Goal: Task Accomplishment & Management: Manage account settings

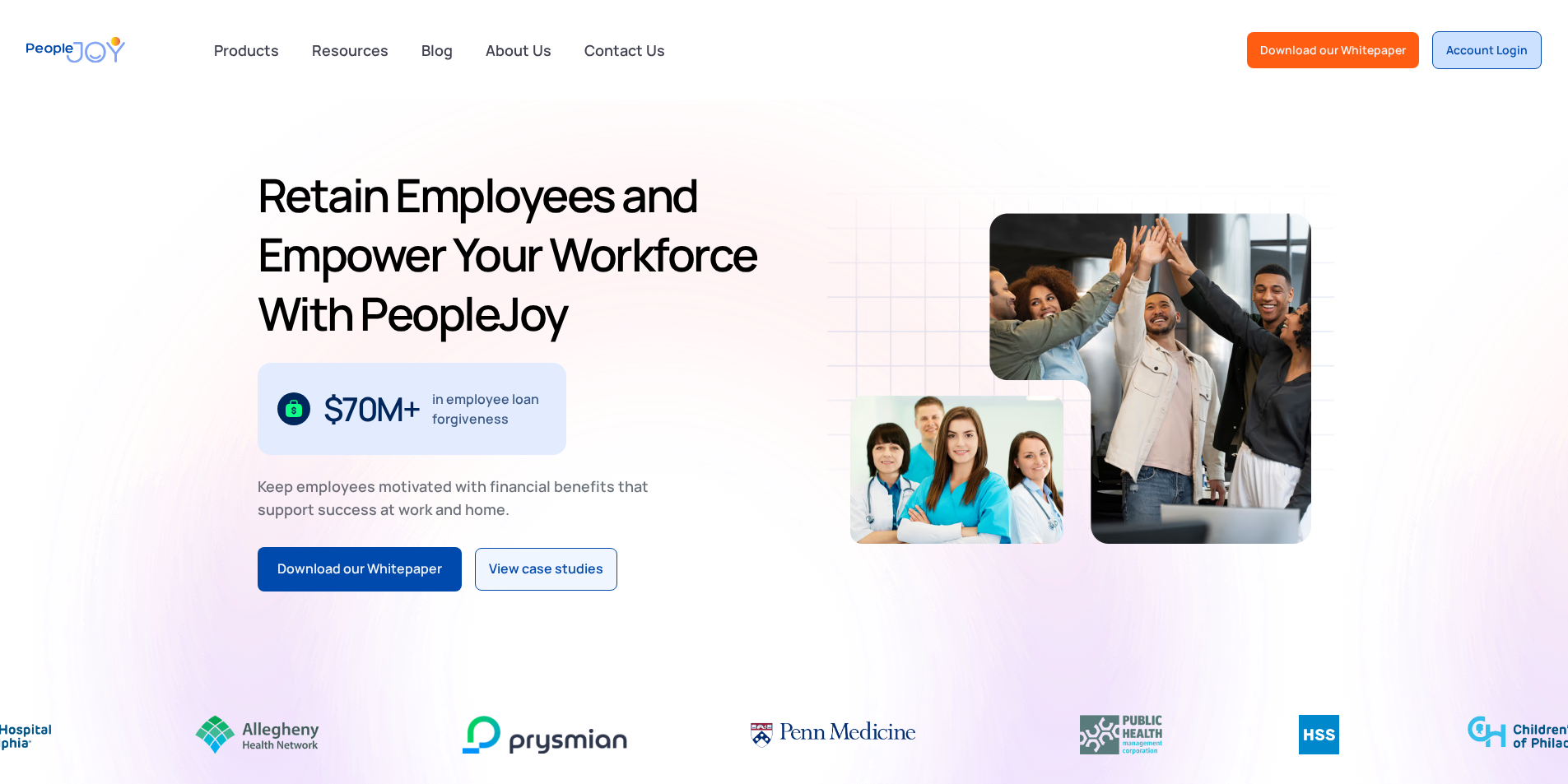
click at [1517, 36] on link "Account Login" at bounding box center [1486, 50] width 110 height 37
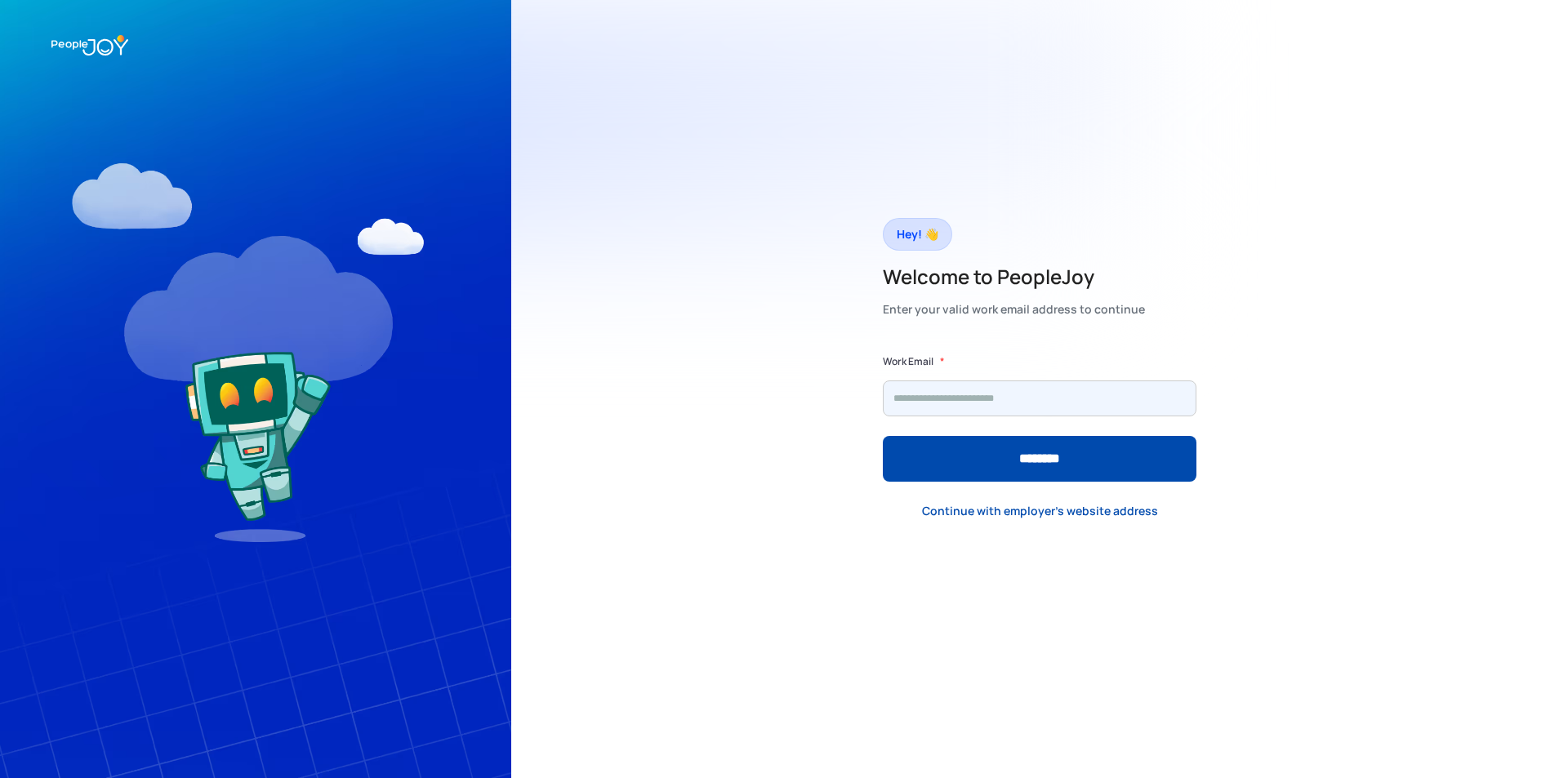
click at [981, 398] on input "Form" at bounding box center [1039, 398] width 313 height 36
type input "**********"
click at [882, 436] on input "********" at bounding box center [1039, 459] width 313 height 46
